Goal: Task Accomplishment & Management: Complete application form

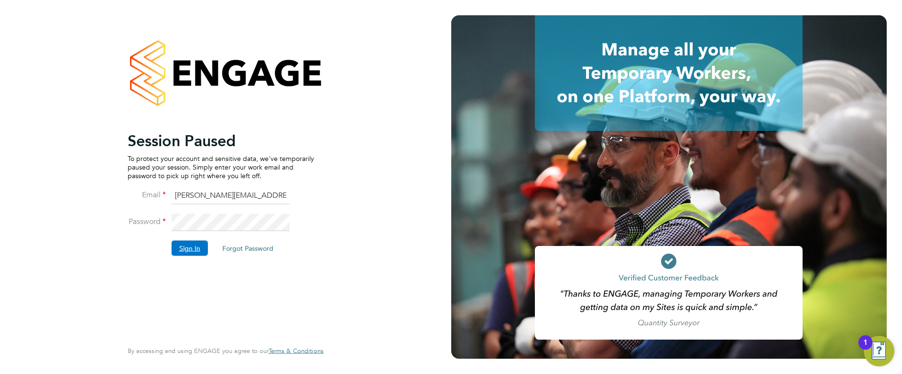
click at [192, 247] on button "Sign In" at bounding box center [190, 247] width 36 height 15
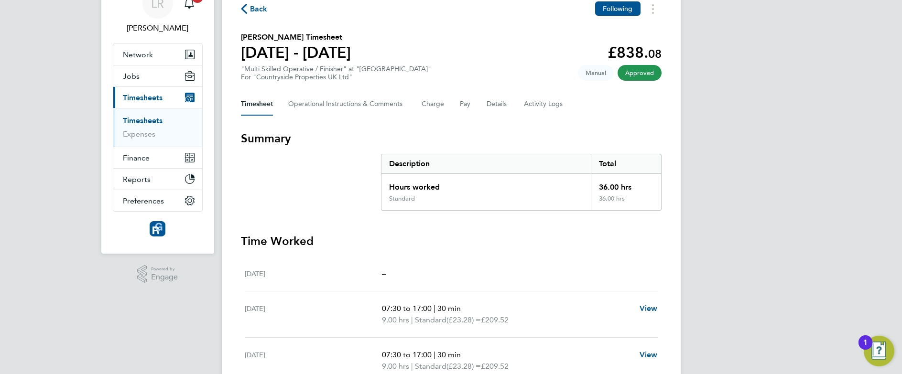
scroll to position [18, 0]
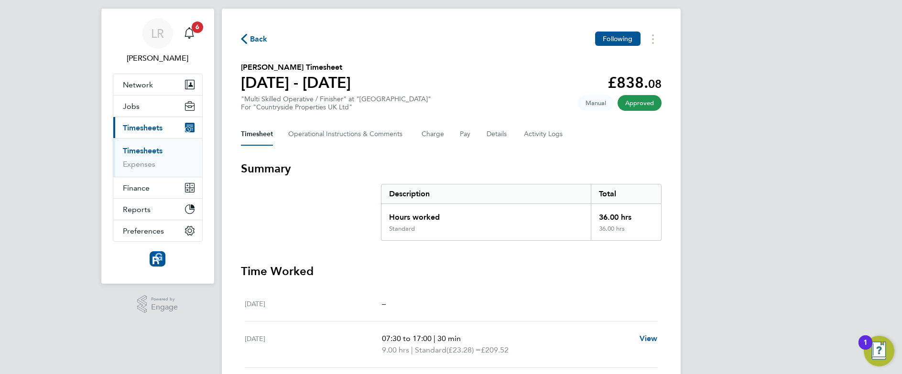
click at [250, 43] on span "Back" at bounding box center [259, 38] width 18 height 11
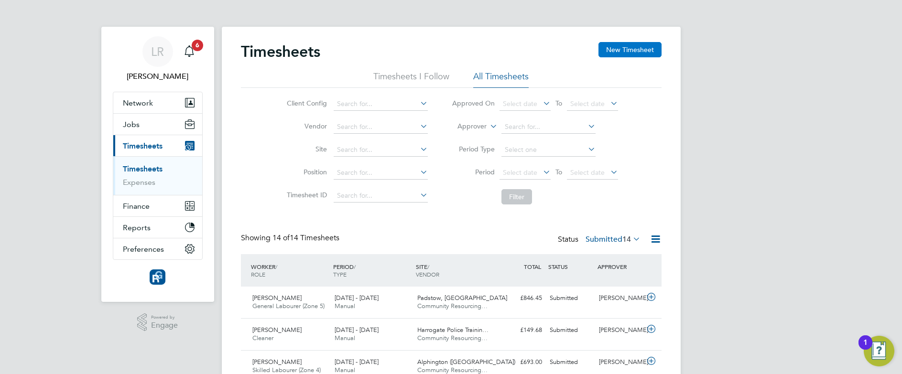
click at [613, 51] on button "New Timesheet" at bounding box center [629, 49] width 63 height 15
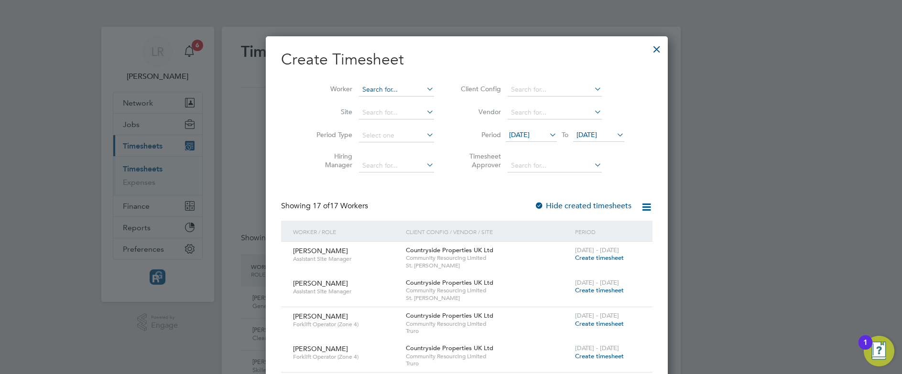
click at [375, 86] on input at bounding box center [396, 89] width 75 height 13
click at [374, 102] on li "Andri us Janasonis" at bounding box center [380, 102] width 76 height 13
type input "[PERSON_NAME]"
click at [552, 203] on label "Hide created timesheets" at bounding box center [582, 206] width 97 height 10
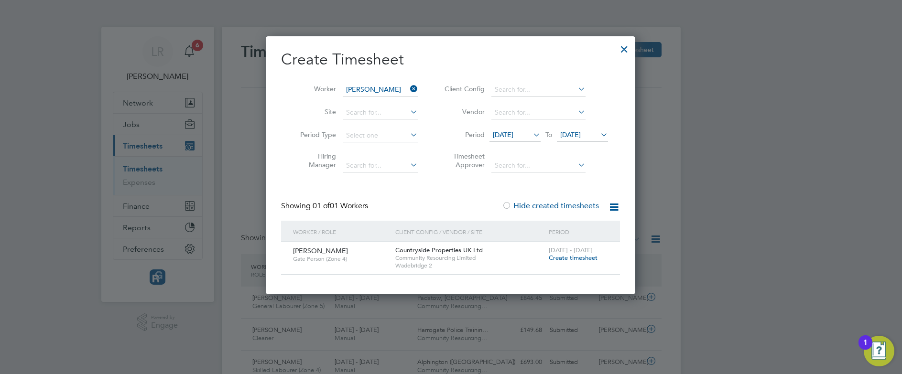
click at [585, 259] on span "Create timesheet" at bounding box center [573, 258] width 49 height 8
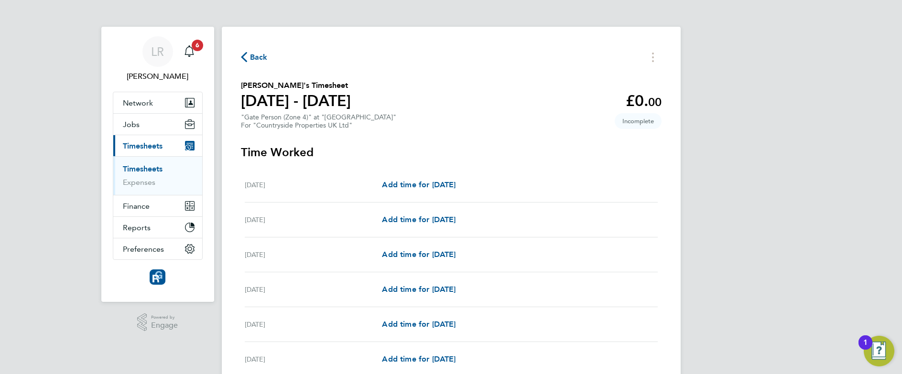
click at [418, 174] on div "[DATE] Add time for [DATE] Add time for [DATE]" at bounding box center [451, 185] width 413 height 35
click at [412, 190] on link "Add time for [DATE]" at bounding box center [419, 184] width 74 height 11
select select "30"
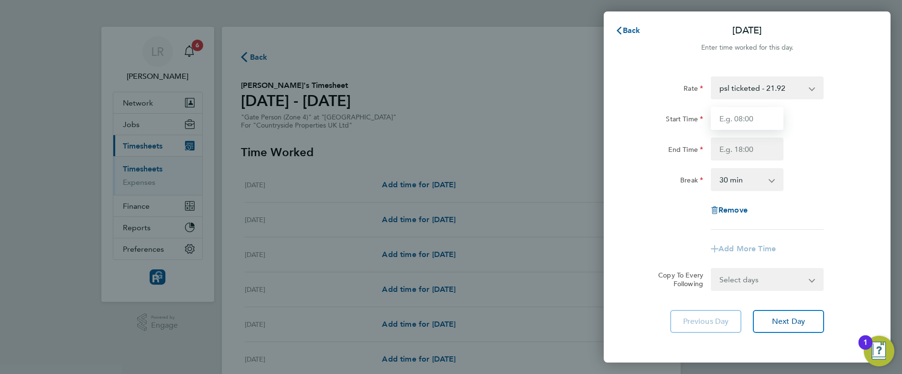
click at [734, 124] on input "Start Time" at bounding box center [747, 118] width 73 height 23
type input "07:30"
type input "17:00"
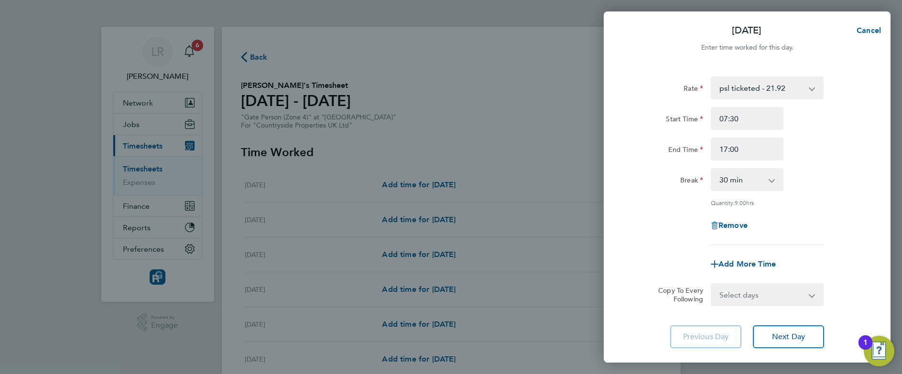
click at [645, 191] on div "Break" at bounding box center [667, 179] width 80 height 23
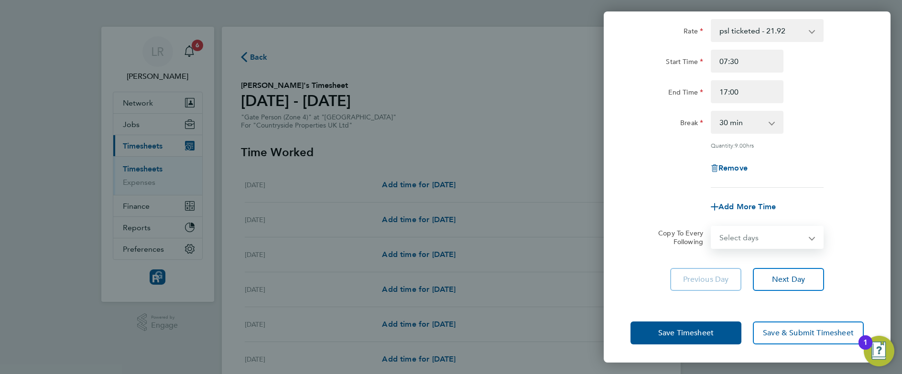
click at [807, 239] on select "Select days Day Weekday (Mon-Fri) Weekend (Sat-Sun) [DATE] [DATE] [DATE] [DATE]…" at bounding box center [762, 237] width 100 height 21
select select "WEEKDAY"
click at [712, 227] on select "Select days Day Weekday (Mon-Fri) Weekend (Sat-Sun) [DATE] [DATE] [DATE] [DATE]…" at bounding box center [762, 237] width 100 height 21
select select "[DATE]"
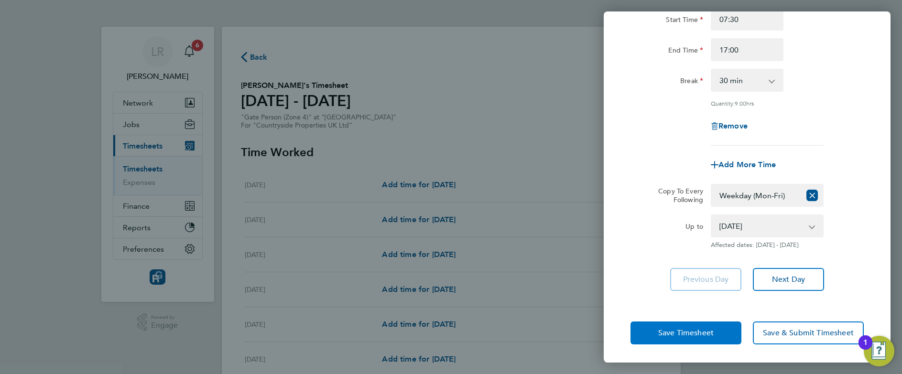
click at [649, 332] on button "Save Timesheet" at bounding box center [685, 333] width 111 height 23
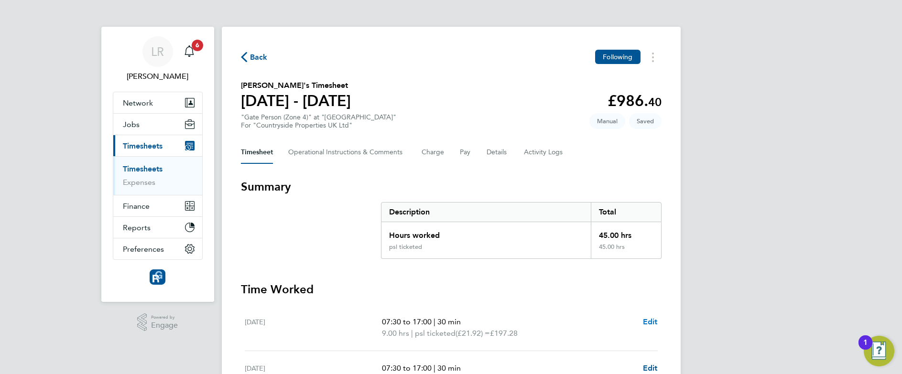
click at [648, 320] on span "Edit" at bounding box center [650, 321] width 15 height 9
select select "30"
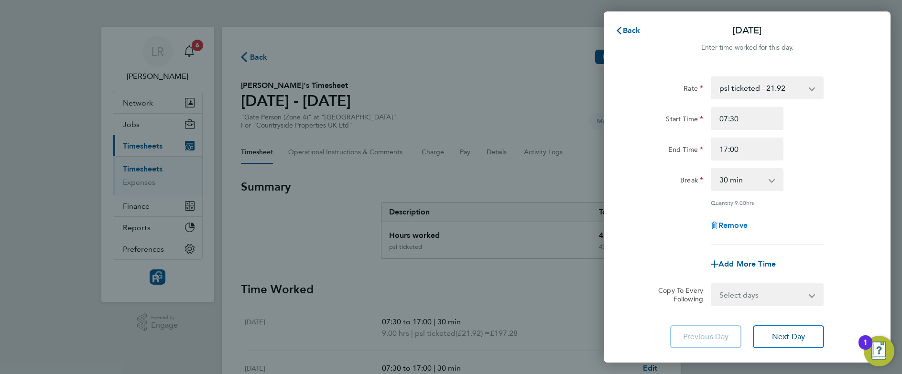
click at [726, 222] on span "Remove" at bounding box center [732, 225] width 29 height 9
select select "null"
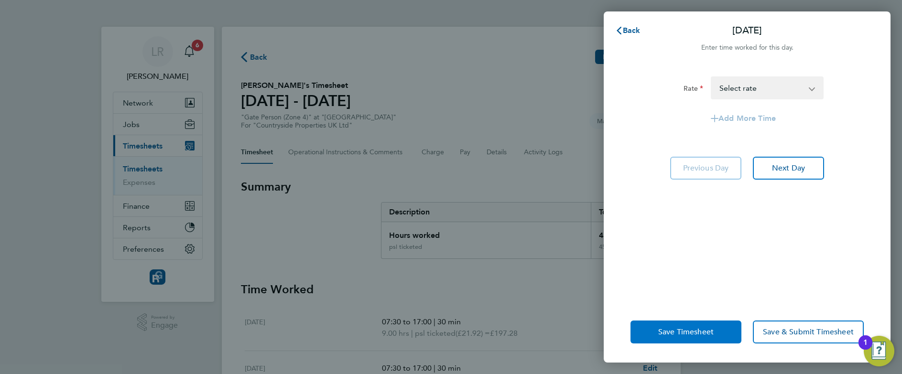
click at [693, 331] on span "Save Timesheet" at bounding box center [685, 332] width 55 height 10
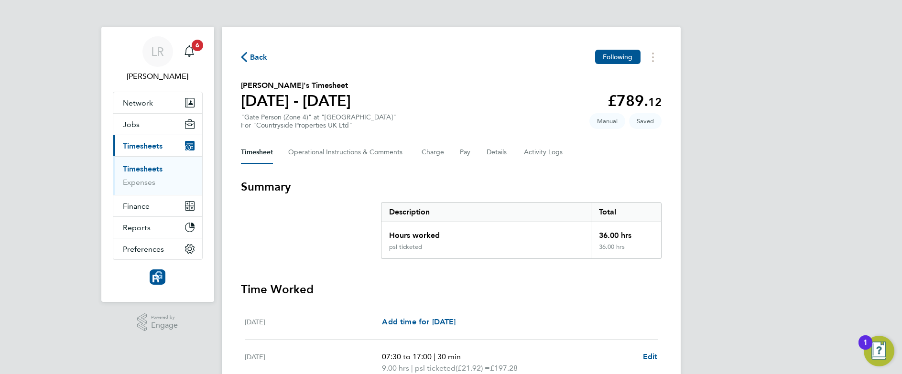
click at [632, 305] on div "[DATE] Add time for [DATE] Add time for [DATE]" at bounding box center [451, 322] width 413 height 35
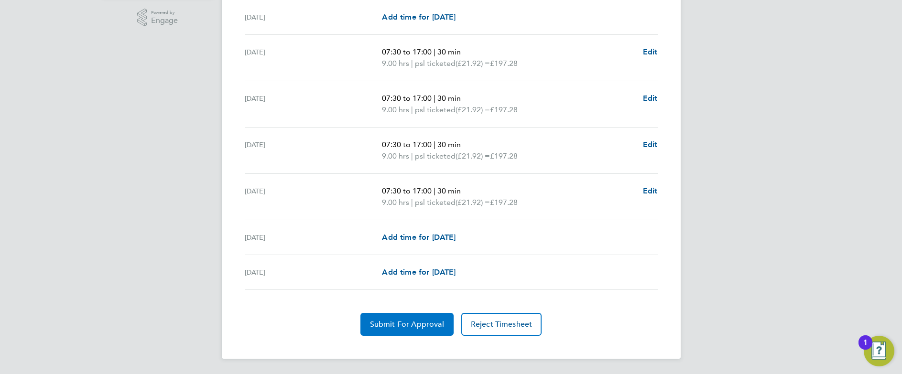
click at [383, 316] on button "Submit For Approval" at bounding box center [406, 324] width 93 height 23
